Goal: Use online tool/utility: Utilize a website feature to perform a specific function

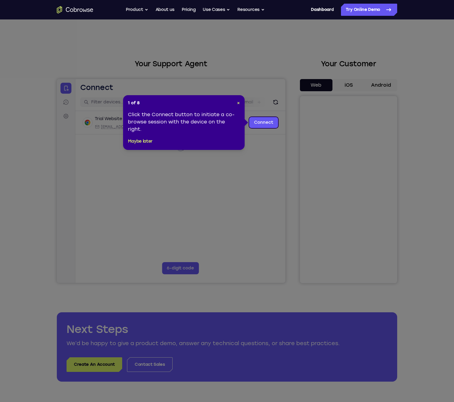
click at [354, 88] on icon at bounding box center [227, 201] width 454 height 402
click at [240, 105] on div "1 of 8 × Click the Connect button to initiate a co-browse session with the devi…" at bounding box center [184, 122] width 122 height 55
click at [239, 105] on span "×" at bounding box center [238, 102] width 3 height 5
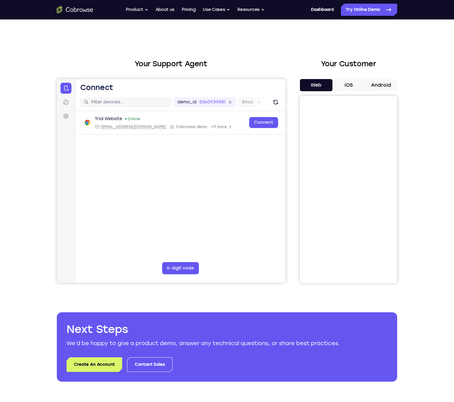
click at [346, 88] on button "iOS" at bounding box center [349, 85] width 33 height 12
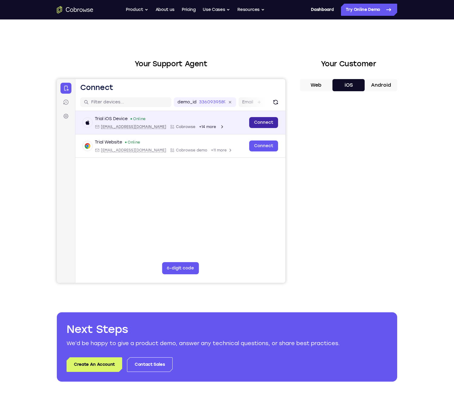
click at [264, 121] on link "Connect" at bounding box center [263, 122] width 29 height 11
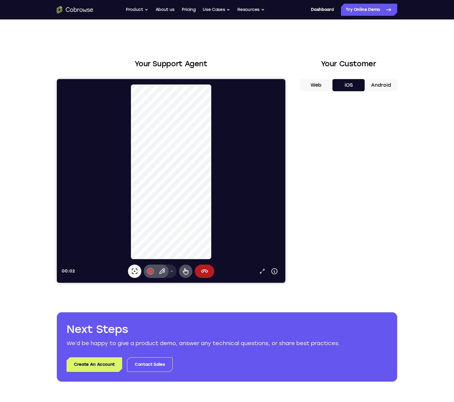
click at [383, 88] on button "Android" at bounding box center [381, 85] width 33 height 12
click at [205, 267] on button "End session" at bounding box center [204, 271] width 19 height 13
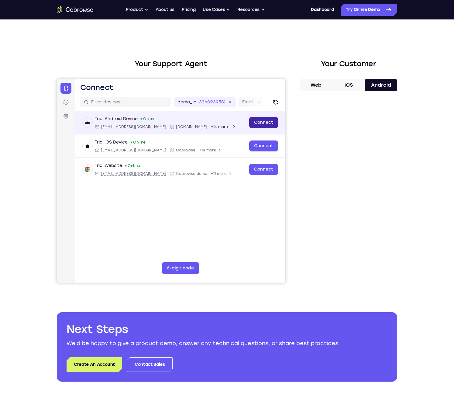
click at [261, 122] on link "Connect" at bounding box center [263, 122] width 29 height 11
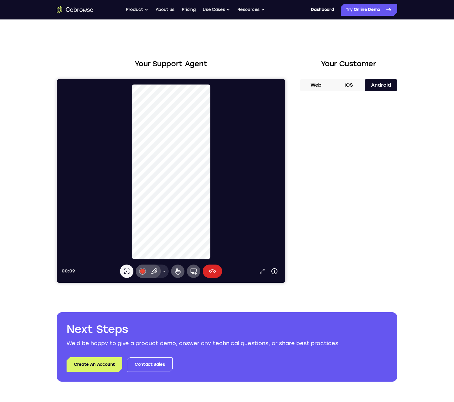
click at [218, 269] on button "End session" at bounding box center [212, 271] width 19 height 13
